Goal: Information Seeking & Learning: Learn about a topic

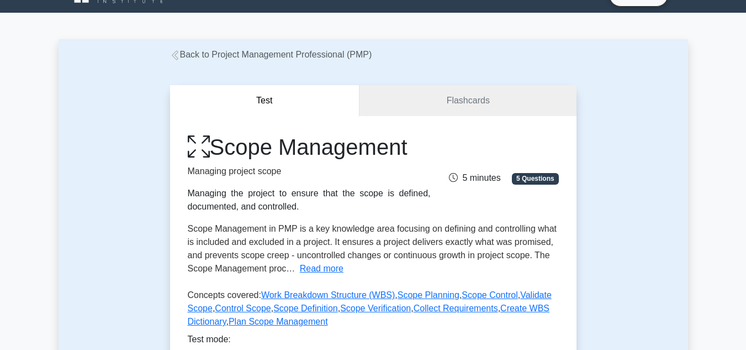
scroll to position [23, 0]
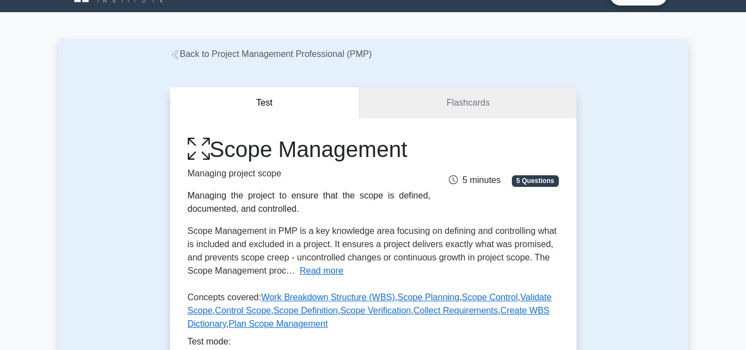
click at [192, 59] on link "Back to Project Management Professional (PMP)" at bounding box center [271, 53] width 202 height 9
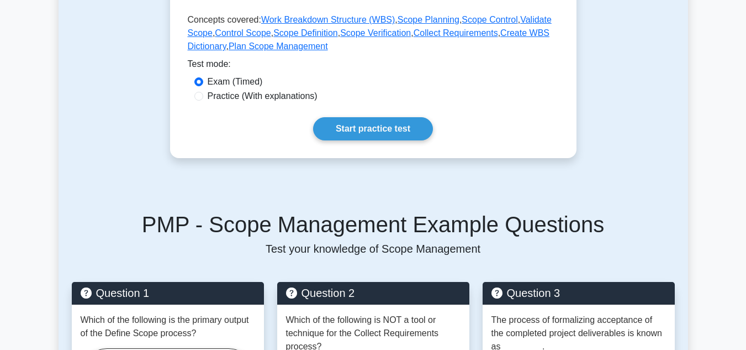
scroll to position [303, 0]
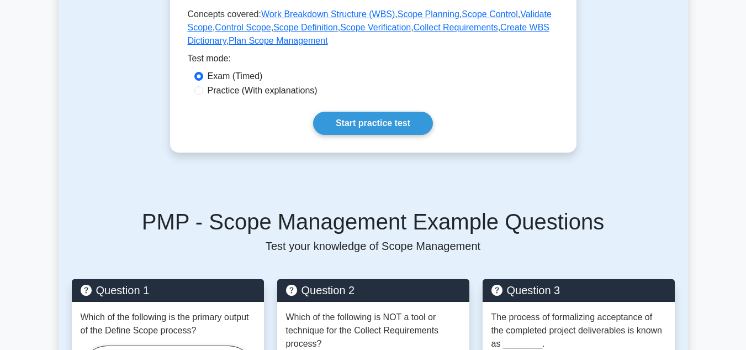
click at [284, 85] on label "Practice (With explanations)" at bounding box center [263, 90] width 110 height 13
click at [203, 86] on input "Practice (With explanations)" at bounding box center [198, 90] width 9 height 9
radio input "true"
click at [221, 78] on label "Exam (Timed)" at bounding box center [235, 76] width 55 height 13
click at [203, 78] on input "Exam (Timed)" at bounding box center [198, 76] width 9 height 9
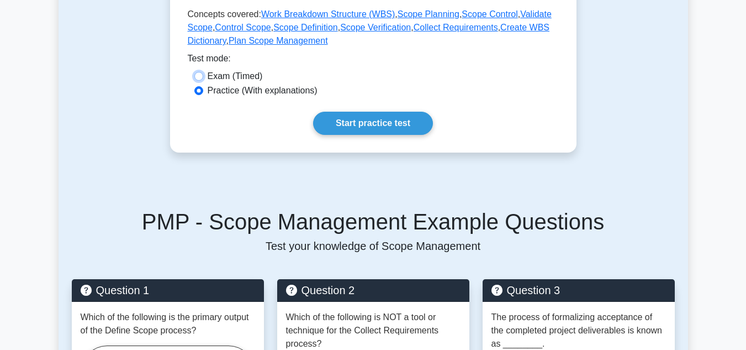
radio input "true"
click at [287, 90] on label "Practice (With explanations)" at bounding box center [263, 90] width 110 height 13
click at [203, 90] on input "Practice (With explanations)" at bounding box center [198, 90] width 9 height 9
radio input "true"
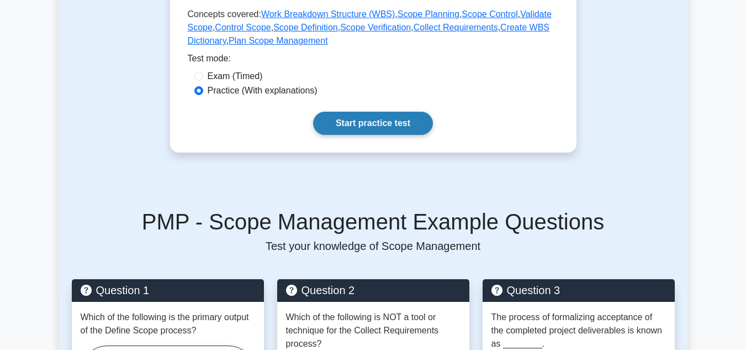
click at [340, 118] on link "Start practice test" at bounding box center [373, 123] width 120 height 23
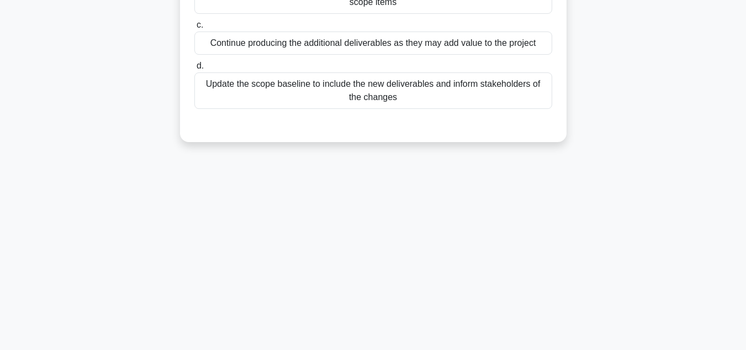
scroll to position [247, 0]
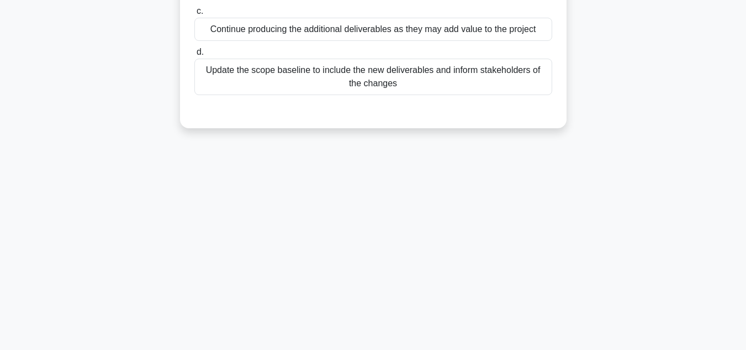
click at [316, 204] on div "3:11 Stop PMP - Scope Management Intermediate 1/5 During a project's execution …" at bounding box center [374, 69] width 630 height 552
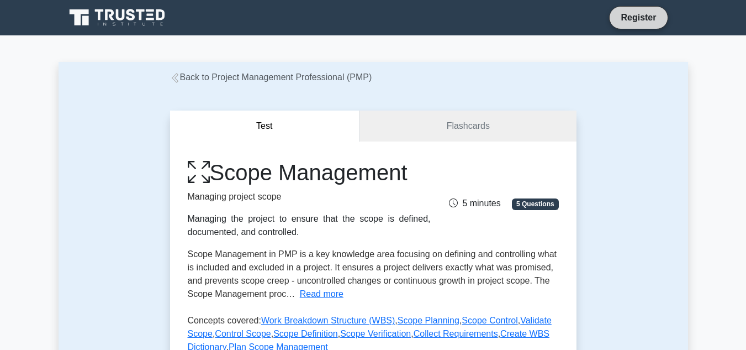
click at [642, 24] on link "Register" at bounding box center [638, 17] width 49 height 14
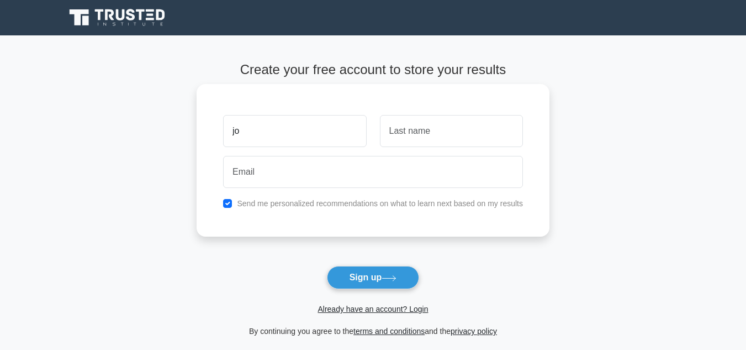
type input "j"
type input "[PERSON_NAME]"
click at [392, 133] on input "text" at bounding box center [451, 131] width 143 height 32
type input "a"
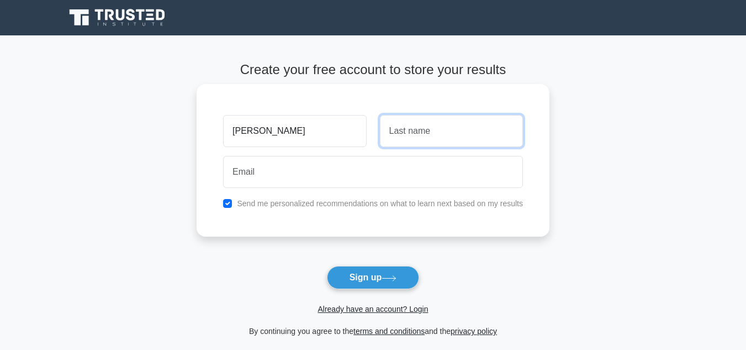
click at [392, 133] on input "text" at bounding box center [451, 131] width 143 height 32
type input "Camp"
click at [327, 266] on button "Sign up" at bounding box center [373, 277] width 93 height 23
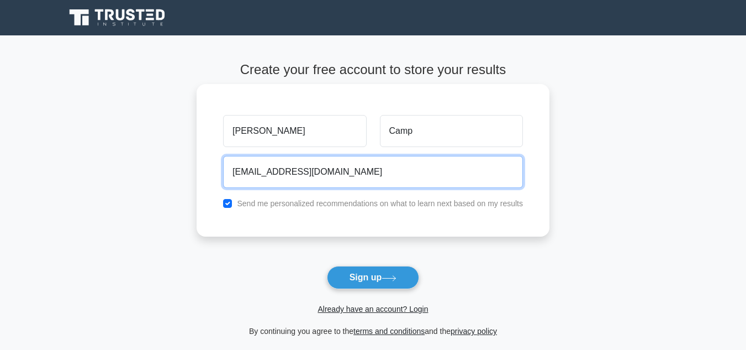
type input "joncam4042@student.iss.k12.nc.us"
click at [327, 266] on button "Sign up" at bounding box center [373, 277] width 93 height 23
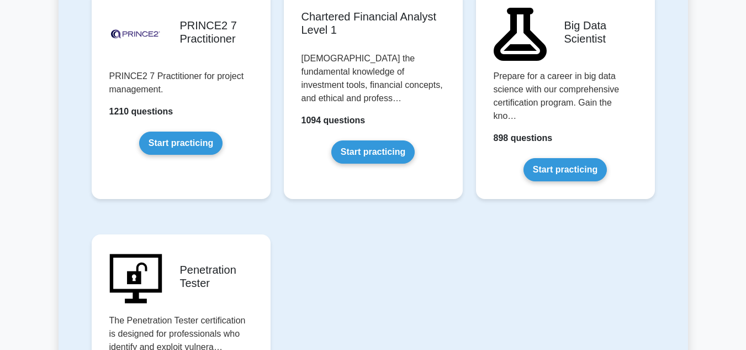
scroll to position [2443, 0]
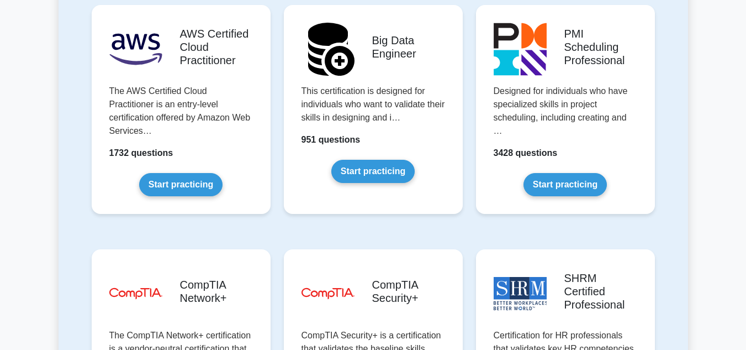
scroll to position [1951, 0]
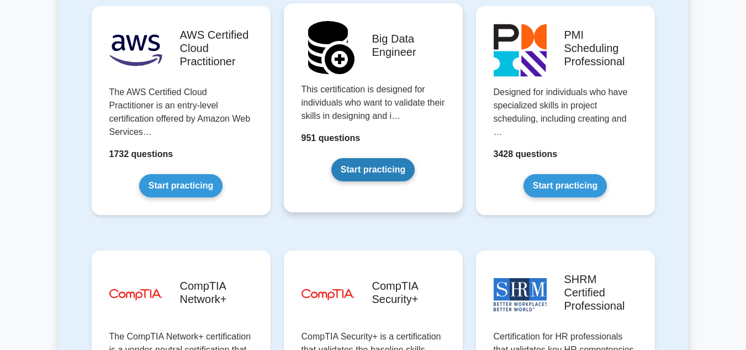
click at [376, 158] on link "Start practicing" at bounding box center [372, 169] width 83 height 23
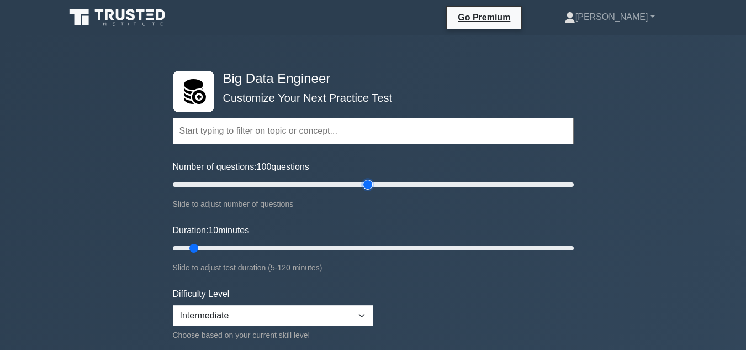
drag, startPoint x: 245, startPoint y: 184, endPoint x: 370, endPoint y: 213, distance: 128.5
type input "100"
click at [370, 191] on input "Number of questions: 100 questions" at bounding box center [373, 184] width 401 height 13
click at [202, 244] on input "Duration: 10 minutes" at bounding box center [373, 247] width 401 height 13
click at [229, 312] on select "Beginner Intermediate Expert" at bounding box center [273, 315] width 201 height 21
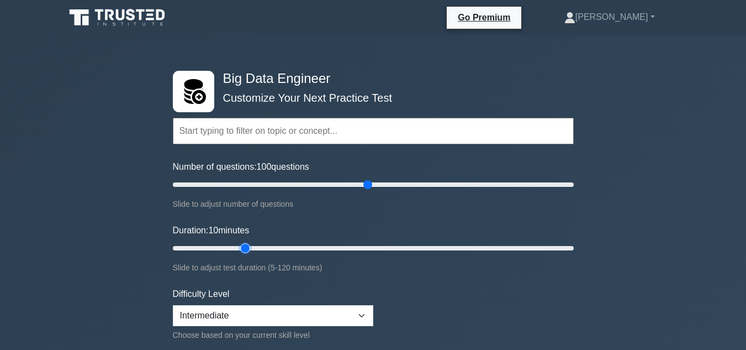
click at [244, 254] on input "Duration: 10 minutes" at bounding box center [373, 247] width 401 height 13
drag, startPoint x: 238, startPoint y: 250, endPoint x: 196, endPoint y: 266, distance: 44.9
type input "10"
click at [196, 255] on input "Duration: 10 minutes" at bounding box center [373, 247] width 401 height 13
click at [193, 323] on select "Beginner Intermediate Expert" at bounding box center [273, 315] width 201 height 21
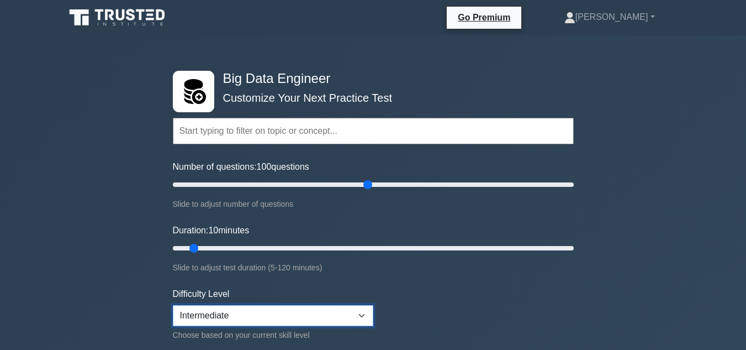
select select "beginner"
click at [173, 305] on select "Beginner Intermediate Expert" at bounding box center [273, 315] width 201 height 21
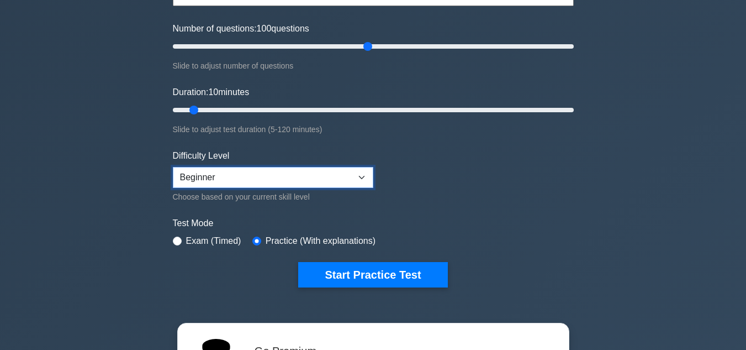
scroll to position [139, 0]
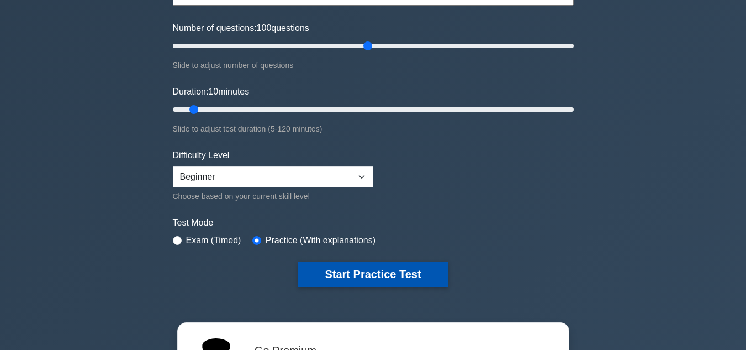
click at [313, 275] on button "Start Practice Test" at bounding box center [372, 273] width 149 height 25
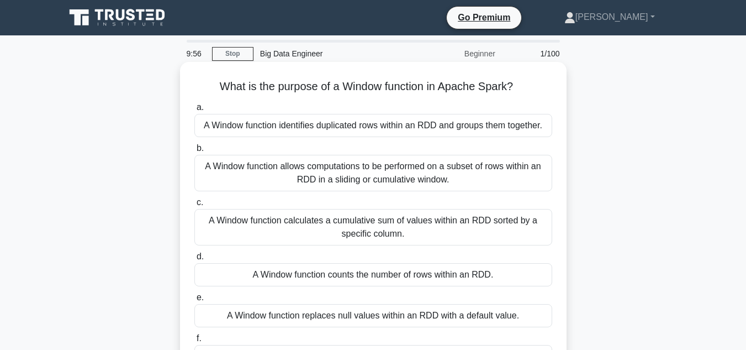
click at [323, 142] on label "b. A Window function allows computations to be performed on a subset of rows wi…" at bounding box center [373, 166] width 358 height 50
click at [194, 145] on input "b. A Window function allows computations to be performed on a subset of rows wi…" at bounding box center [194, 148] width 0 height 7
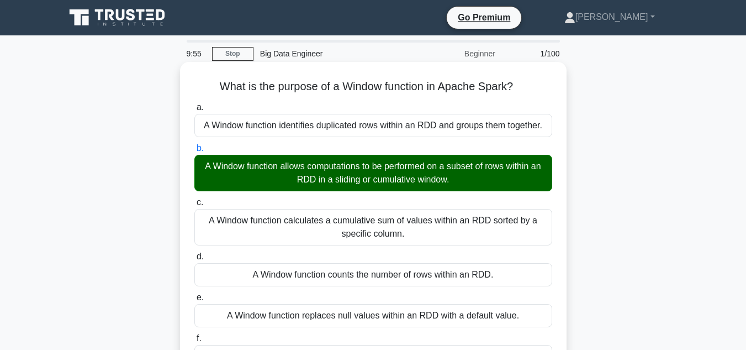
click at [329, 136] on div "A Window function identifies duplicated rows within an RDD and groups them toge…" at bounding box center [373, 125] width 358 height 23
click at [194, 111] on input "a. A Window function identifies duplicated rows within an RDD and groups them t…" at bounding box center [194, 107] width 0 height 7
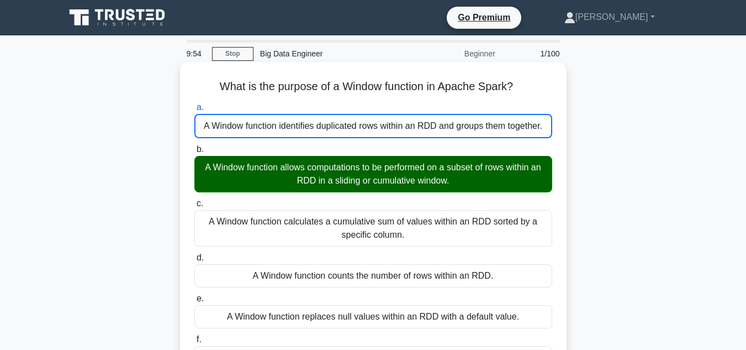
click at [331, 165] on div "A Window function allows computations to be performed on a subset of rows withi…" at bounding box center [373, 174] width 358 height 36
click at [194, 153] on input "b. A Window function allows computations to be performed on a subset of rows wi…" at bounding box center [194, 149] width 0 height 7
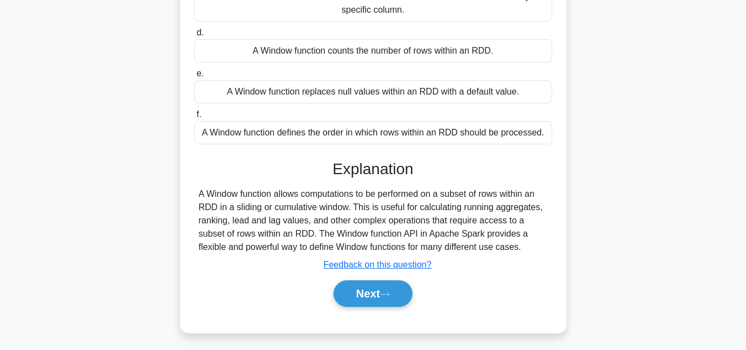
scroll to position [247, 0]
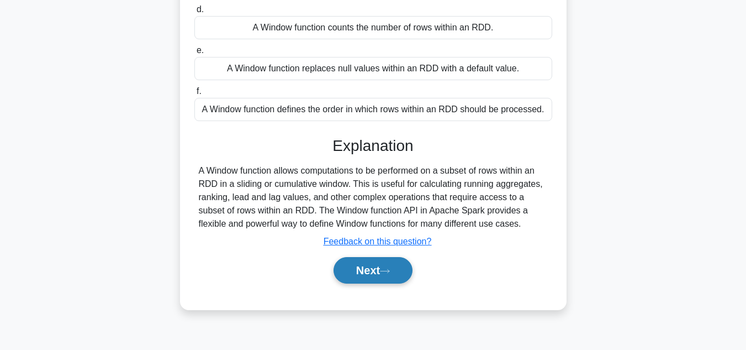
click at [370, 276] on button "Next" at bounding box center [373, 270] width 79 height 27
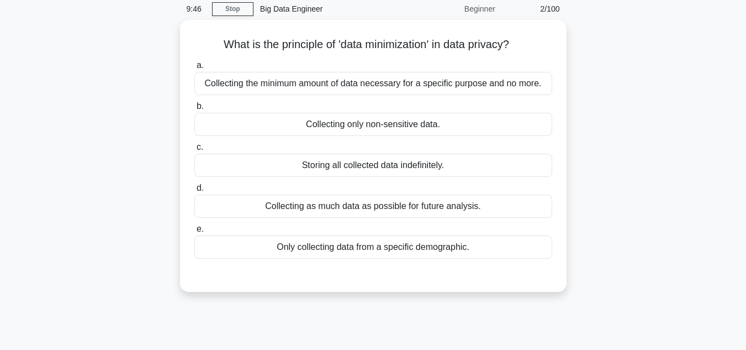
scroll to position [42, 0]
click at [416, 167] on div "Storing all collected data indefinitely." at bounding box center [373, 165] width 358 height 23
click at [194, 151] on input "c. Storing all collected data indefinitely." at bounding box center [194, 147] width 0 height 7
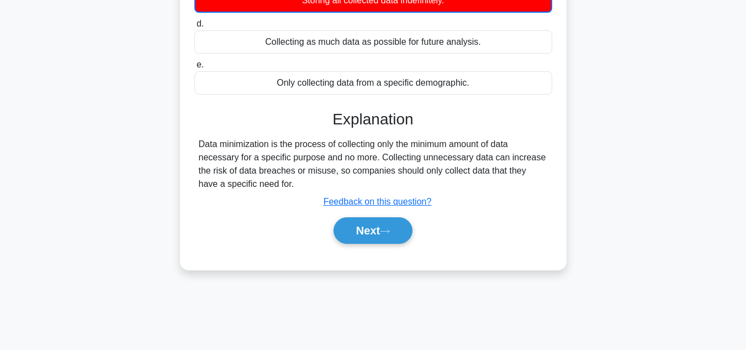
scroll to position [247, 0]
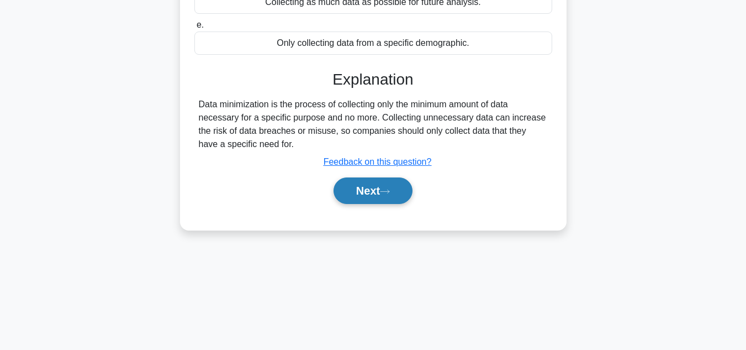
click at [413, 185] on button "Next" at bounding box center [373, 190] width 79 height 27
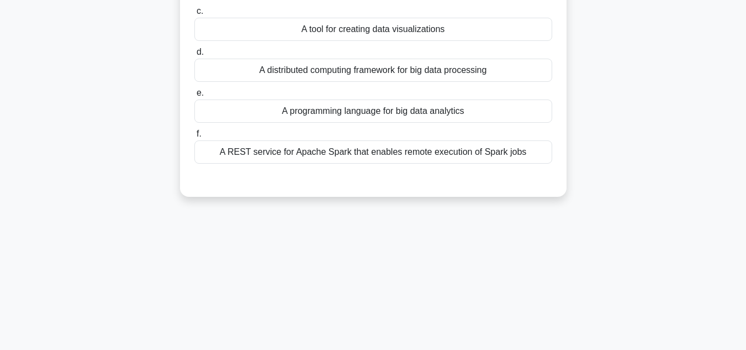
scroll to position [146, 0]
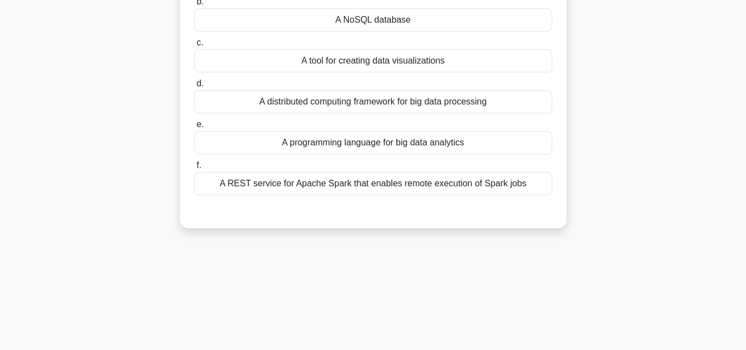
click at [387, 19] on div "A NoSQL database" at bounding box center [373, 19] width 358 height 23
click at [194, 6] on input "b. A NoSQL database" at bounding box center [194, 1] width 0 height 7
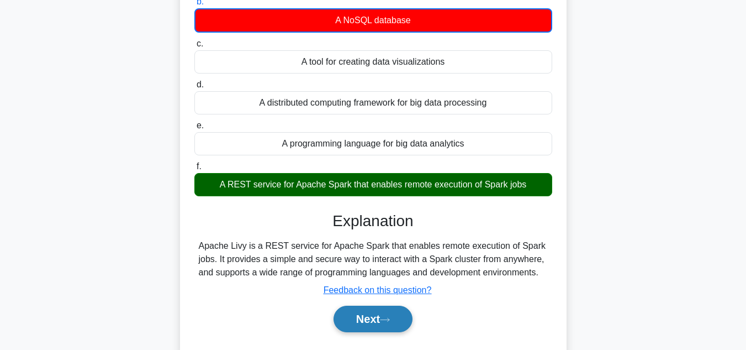
click at [365, 331] on button "Next" at bounding box center [373, 318] width 79 height 27
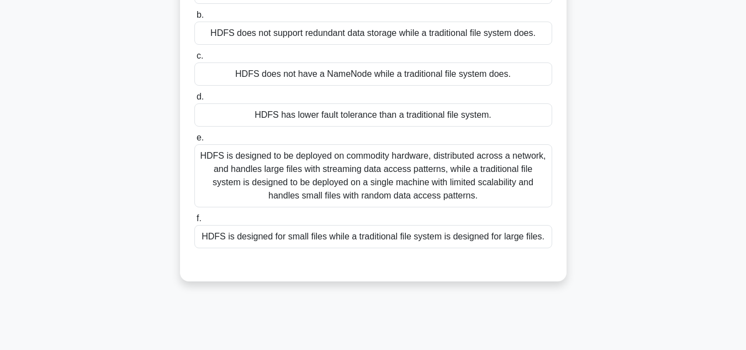
click at [248, 77] on div "HDFS does not have a NameNode while a traditional file system does." at bounding box center [373, 73] width 358 height 23
click at [194, 60] on input "c. HDFS does not have a NameNode while a traditional file system does." at bounding box center [194, 55] width 0 height 7
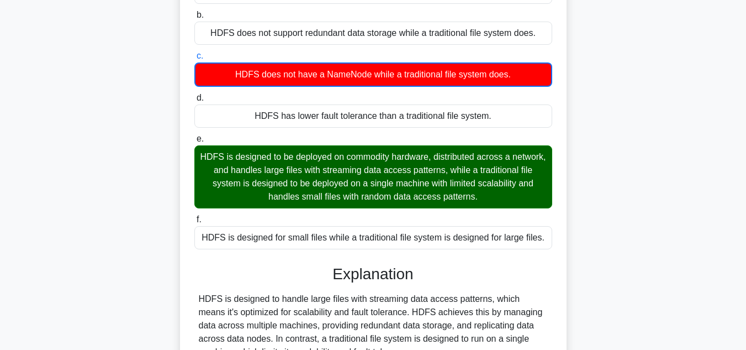
scroll to position [256, 0]
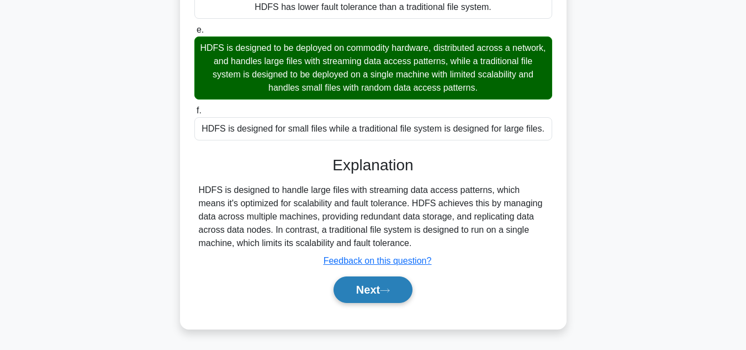
click at [358, 295] on button "Next" at bounding box center [373, 289] width 79 height 27
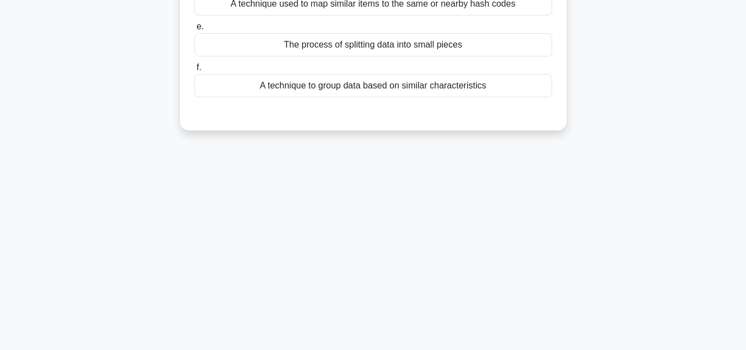
scroll to position [0, 0]
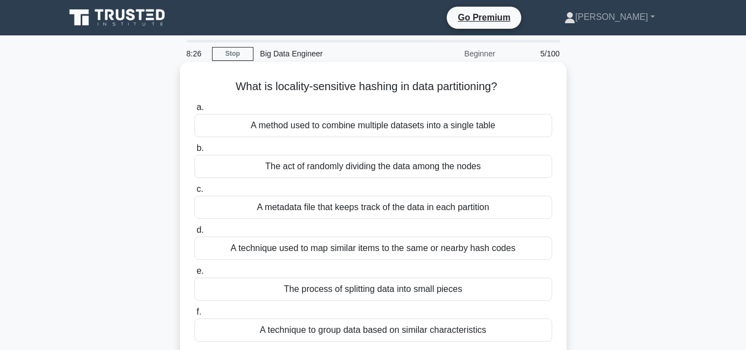
drag, startPoint x: 231, startPoint y: 85, endPoint x: 484, endPoint y: 117, distance: 254.9
click at [484, 117] on div "What is locality-sensitive hashing in data partitioning? .spinner_0XTQ{transfor…" at bounding box center [373, 218] width 378 height 304
click at [539, 96] on div "What is locality-sensitive hashing in data partitioning? .spinner_0XTQ{transfor…" at bounding box center [373, 218] width 378 height 304
drag, startPoint x: 519, startPoint y: 82, endPoint x: 219, endPoint y: 81, distance: 299.9
click at [219, 81] on h5 "What is locality-sensitive hashing in data partitioning? .spinner_0XTQ{transfor…" at bounding box center [373, 87] width 360 height 14
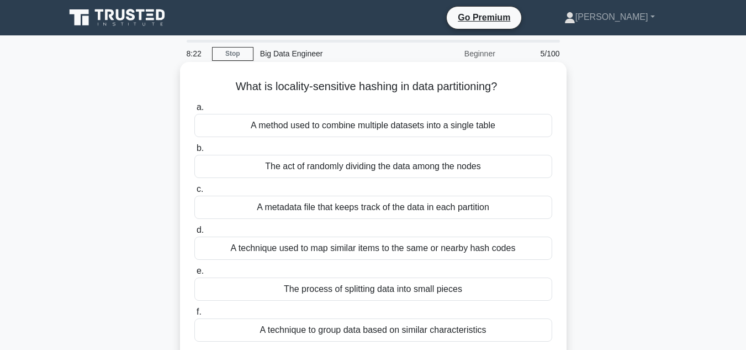
copy h5 "What is locality-sensitive hashing in data partitioning?"
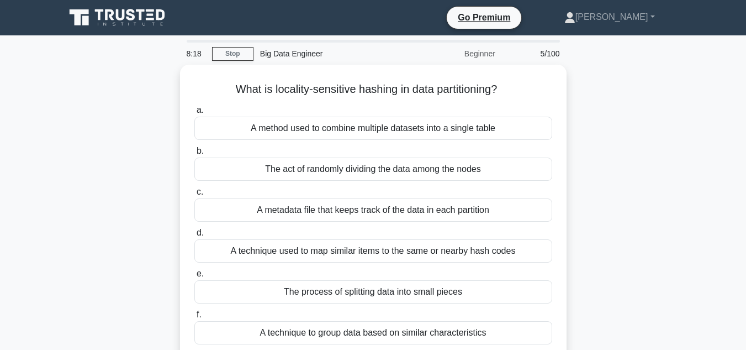
click at [151, 192] on div "What is locality-sensitive hashing in data partitioning? .spinner_0XTQ{transfor…" at bounding box center [374, 228] width 630 height 326
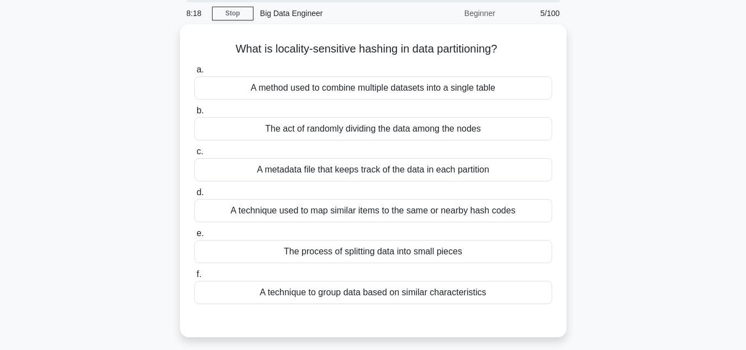
scroll to position [42, 0]
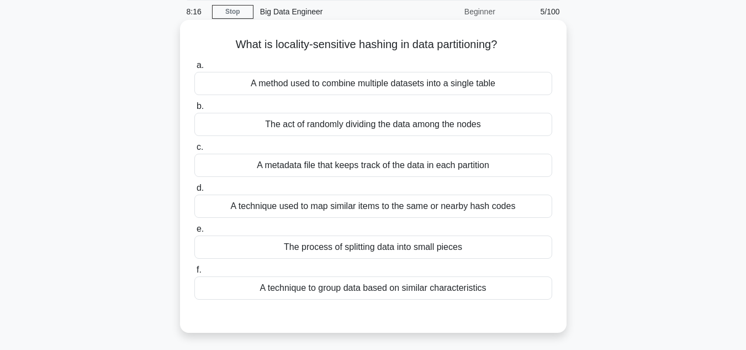
click at [251, 204] on div "A technique used to map similar items to the same or nearby hash codes" at bounding box center [373, 205] width 358 height 23
click at [194, 192] on input "d. A technique used to map similar items to the same or nearby hash codes" at bounding box center [194, 187] width 0 height 7
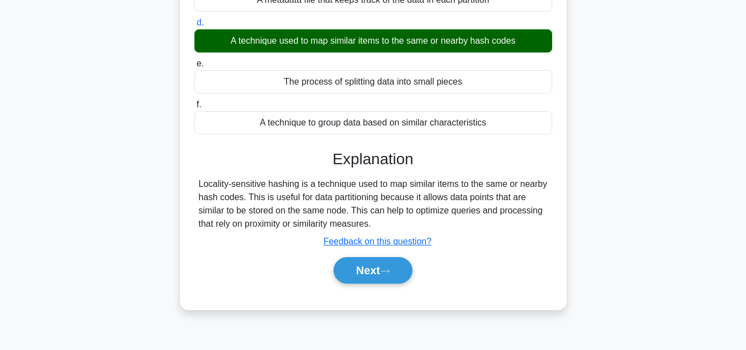
scroll to position [209, 0]
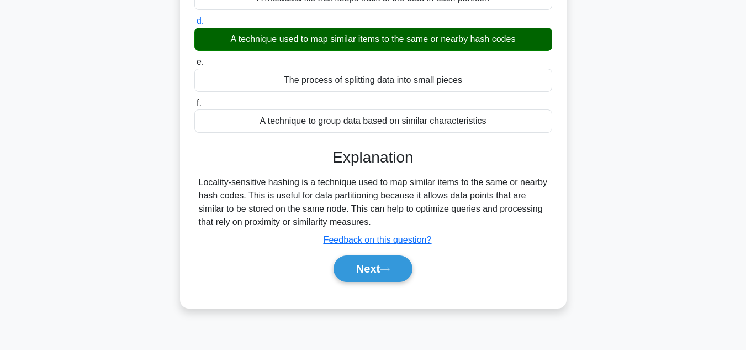
click at [297, 201] on div "Locality-sensitive hashing is a technique used to map similar items to the same…" at bounding box center [373, 202] width 349 height 53
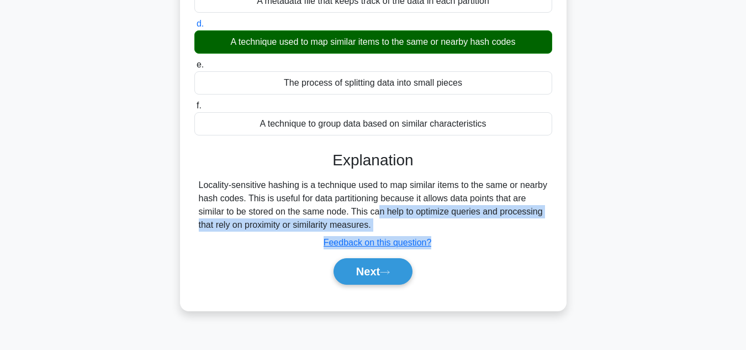
scroll to position [247, 0]
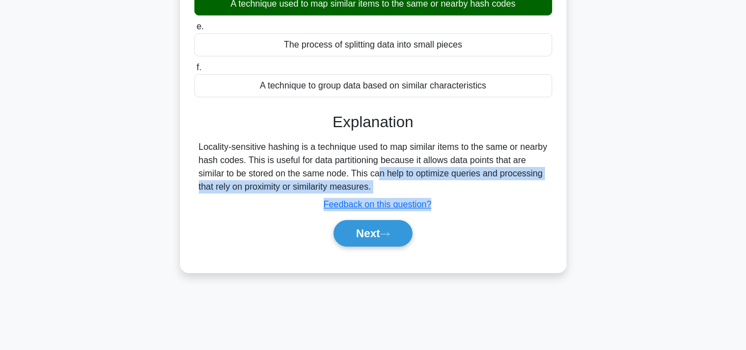
drag, startPoint x: 307, startPoint y: 215, endPoint x: 292, endPoint y: 367, distance: 152.7
click at [292, 349] on html "Go Premium [PERSON_NAME]" at bounding box center [373, 51] width 746 height 597
